Goal: Check status

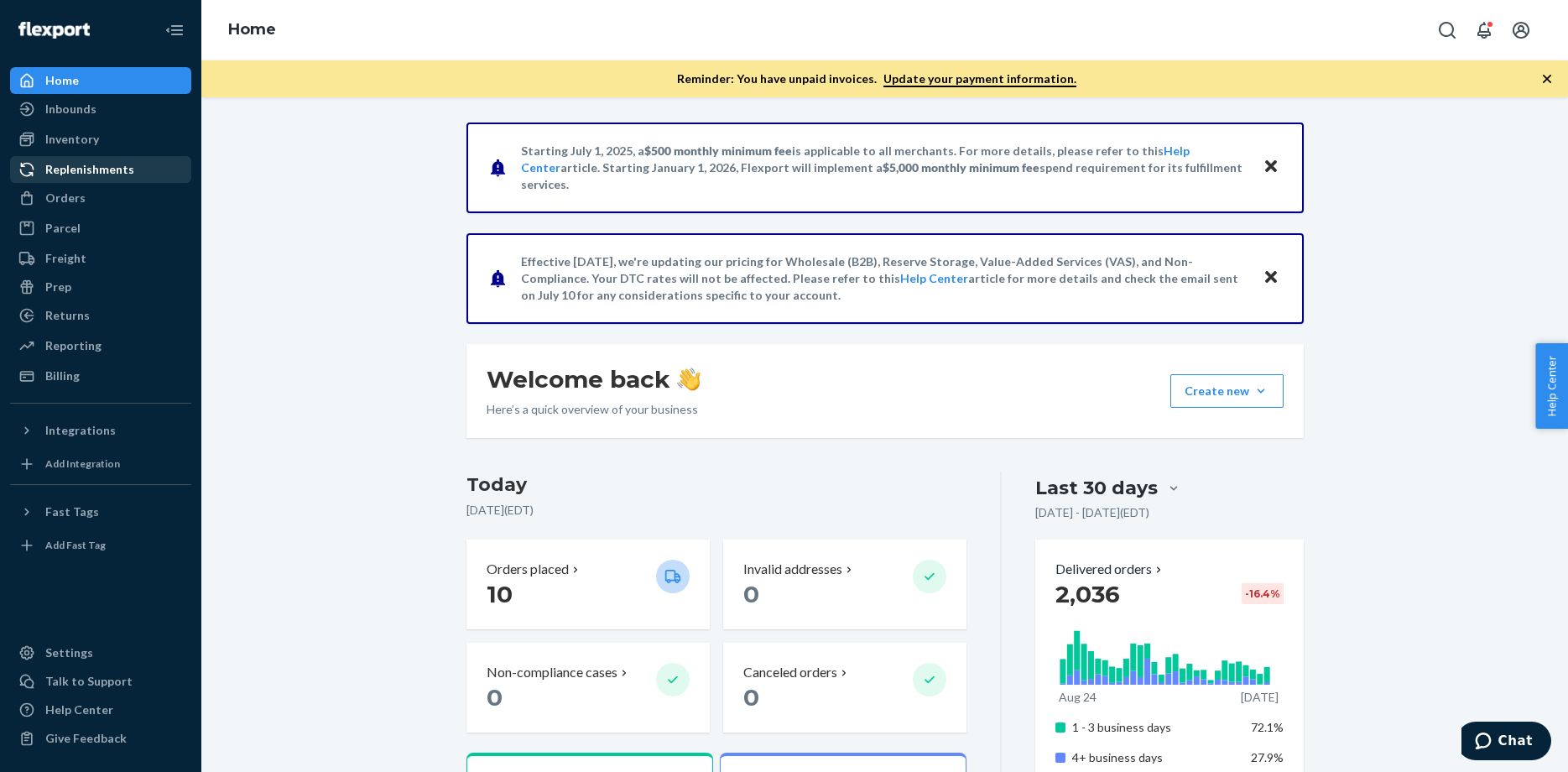
click at [59, 174] on div "Replenishments" at bounding box center [90, 169] width 89 height 17
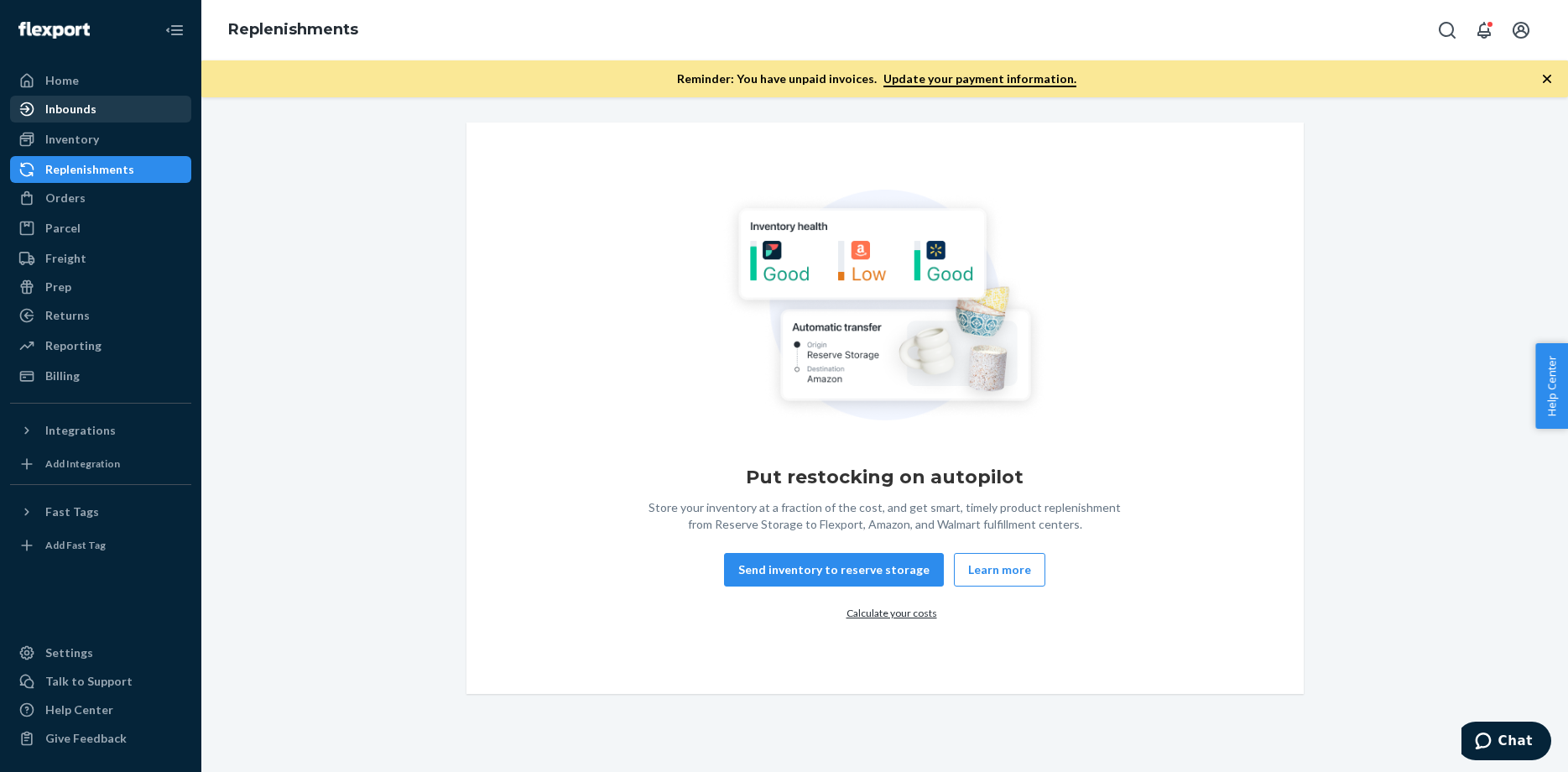
click at [79, 116] on div "Inbounds" at bounding box center [71, 109] width 52 height 17
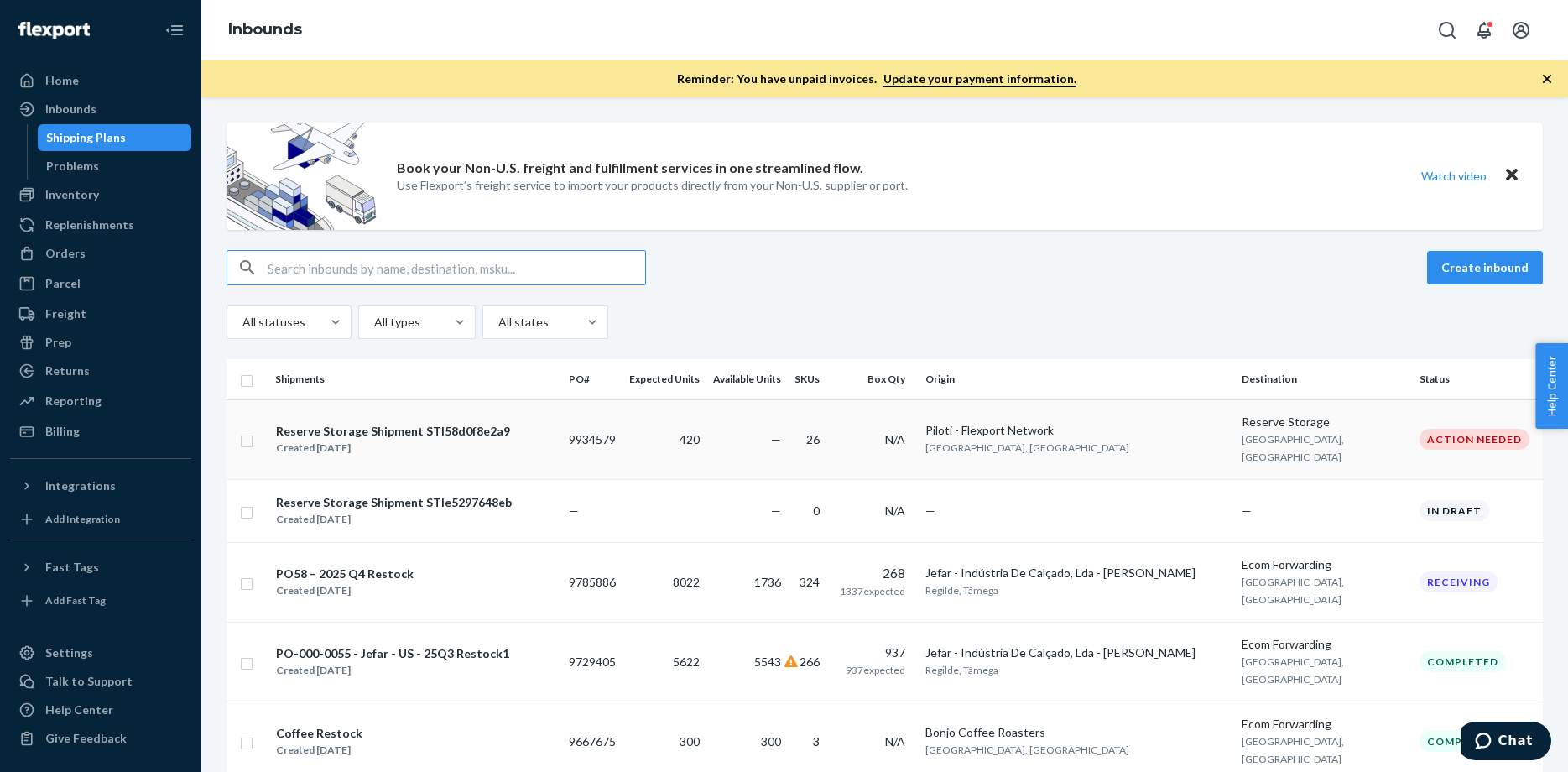
click at [1448, 429] on div "Action Needed" at bounding box center [1475, 439] width 110 height 21
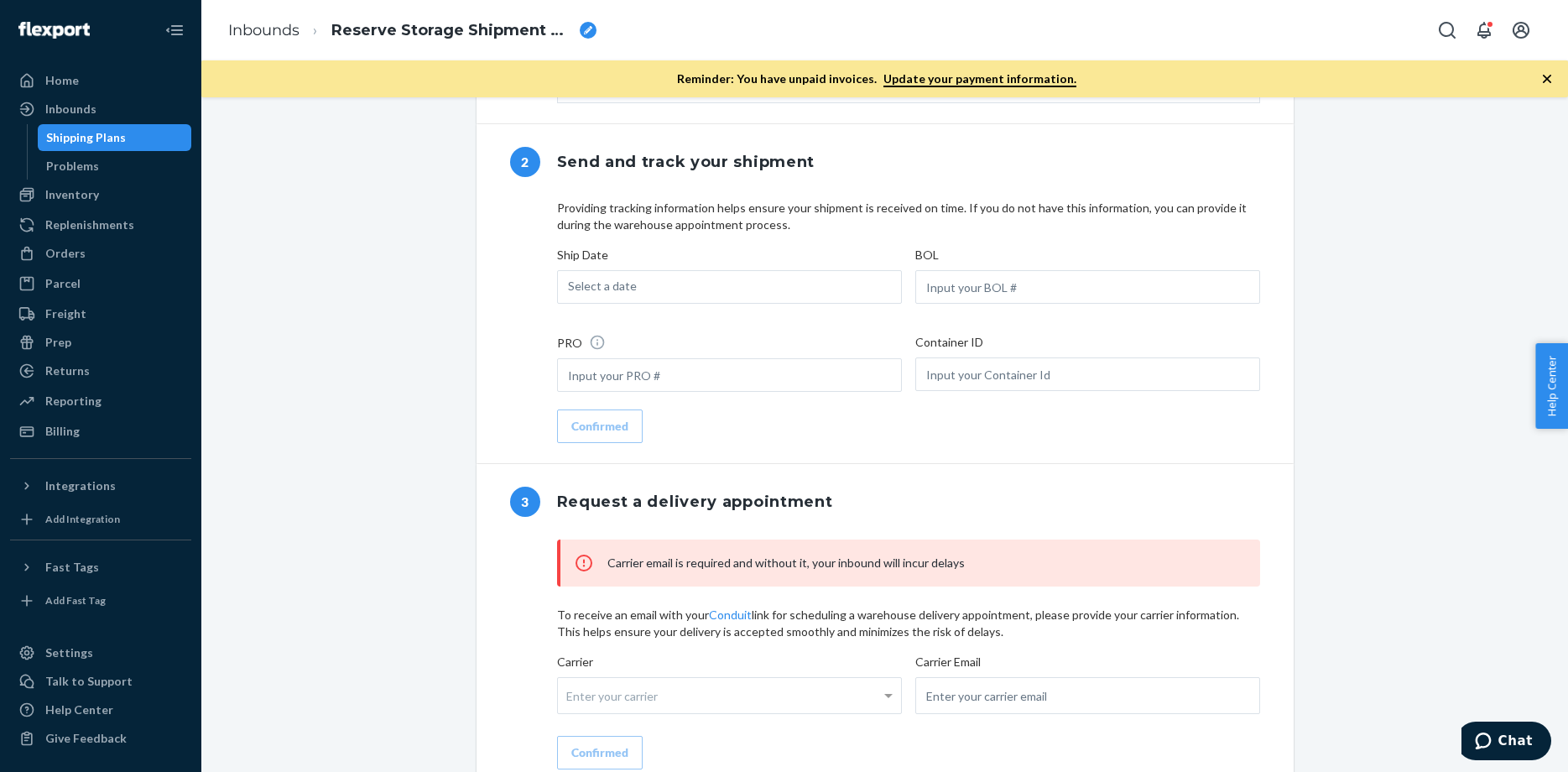
scroll to position [1027, 0]
